Goal: Transaction & Acquisition: Purchase product/service

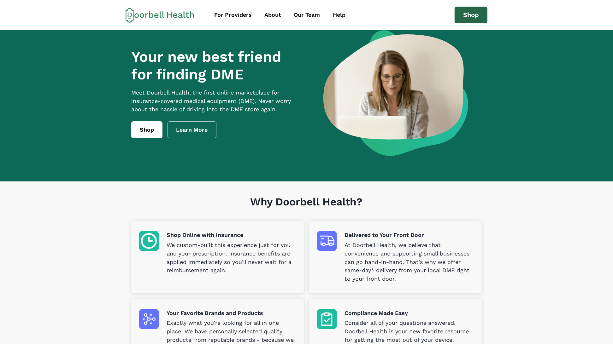
click at [467, 16] on link "Shop" at bounding box center [470, 15] width 33 height 17
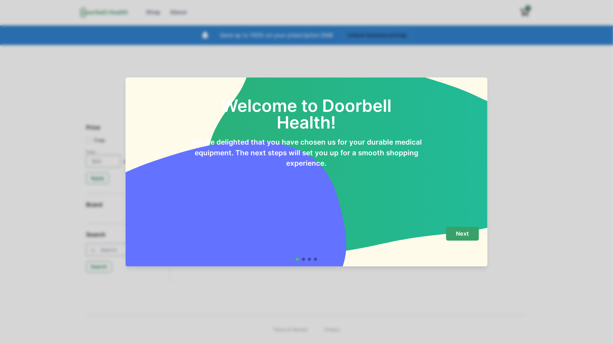
click at [460, 235] on p "Next" at bounding box center [462, 233] width 13 height 7
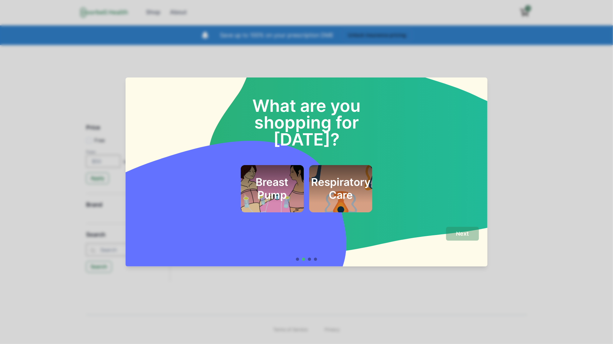
click at [361, 176] on h2 "Respiratory Care" at bounding box center [340, 189] width 59 height 26
click at [468, 233] on p "Next" at bounding box center [462, 233] width 13 height 7
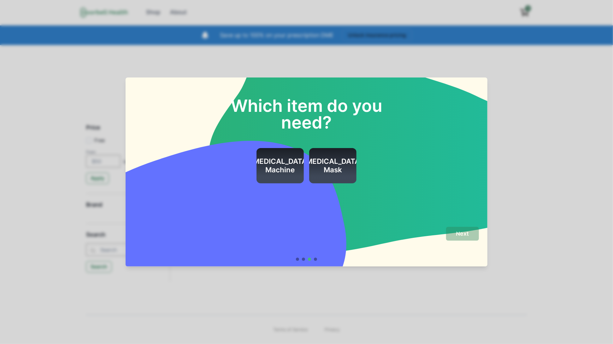
click at [299, 211] on div "Which item do you need? [MEDICAL_DATA] Machine [MEDICAL_DATA] Mask" at bounding box center [306, 150] width 362 height 144
click at [303, 213] on div "Which item do you need? [MEDICAL_DATA] Machine [MEDICAL_DATA] Mask" at bounding box center [306, 150] width 362 height 144
click at [305, 257] on div "Next" at bounding box center [306, 244] width 345 height 34
click at [303, 259] on div at bounding box center [303, 259] width 3 height 3
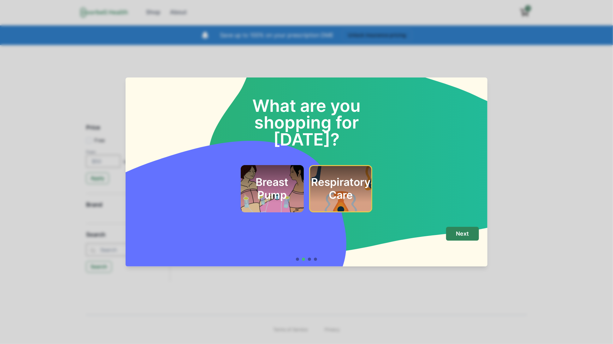
click at [303, 259] on div at bounding box center [303, 259] width 3 height 3
click at [284, 174] on div "Breast Pump" at bounding box center [272, 189] width 46 height 30
click at [328, 185] on div "Respiratory Care" at bounding box center [340, 189] width 46 height 30
click at [323, 215] on div "What are you shopping for [DATE]? Breast Pump Respiratory Care" at bounding box center [306, 150] width 362 height 144
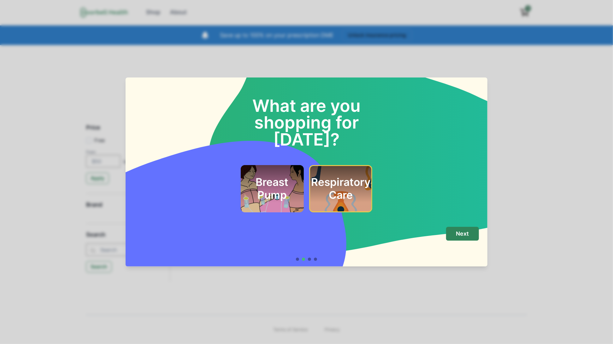
click at [323, 215] on div "What are you shopping for [DATE]? Breast Pump Respiratory Care" at bounding box center [306, 150] width 362 height 144
